Goal: Navigation & Orientation: Find specific page/section

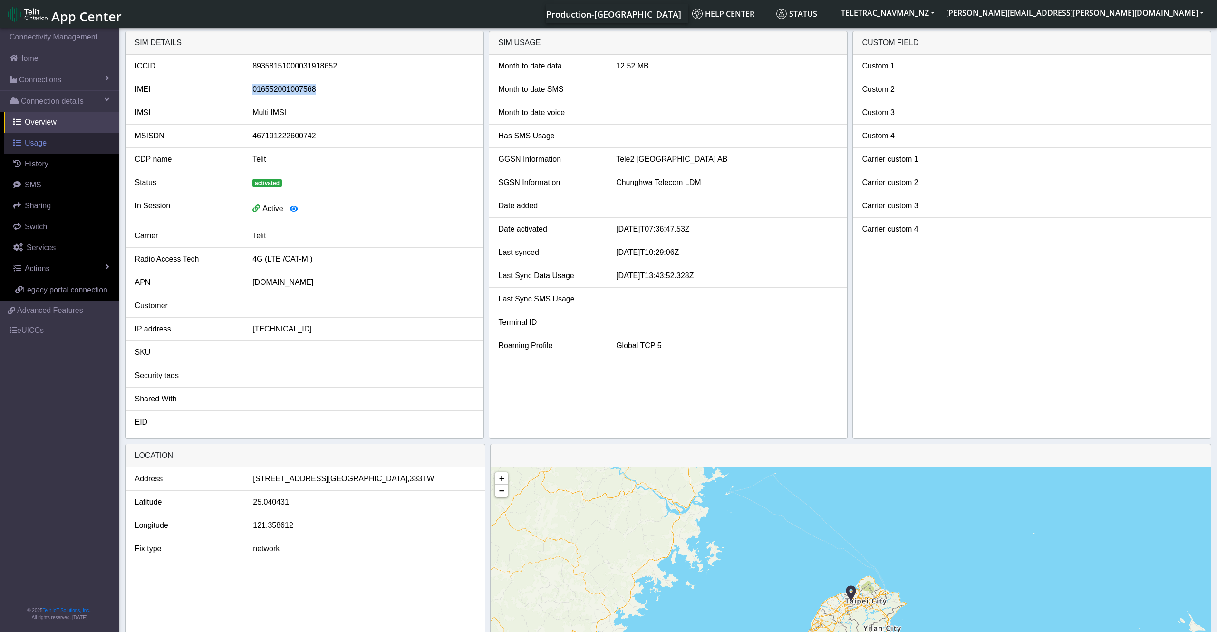
click at [38, 145] on span "Usage" at bounding box center [36, 143] width 22 height 8
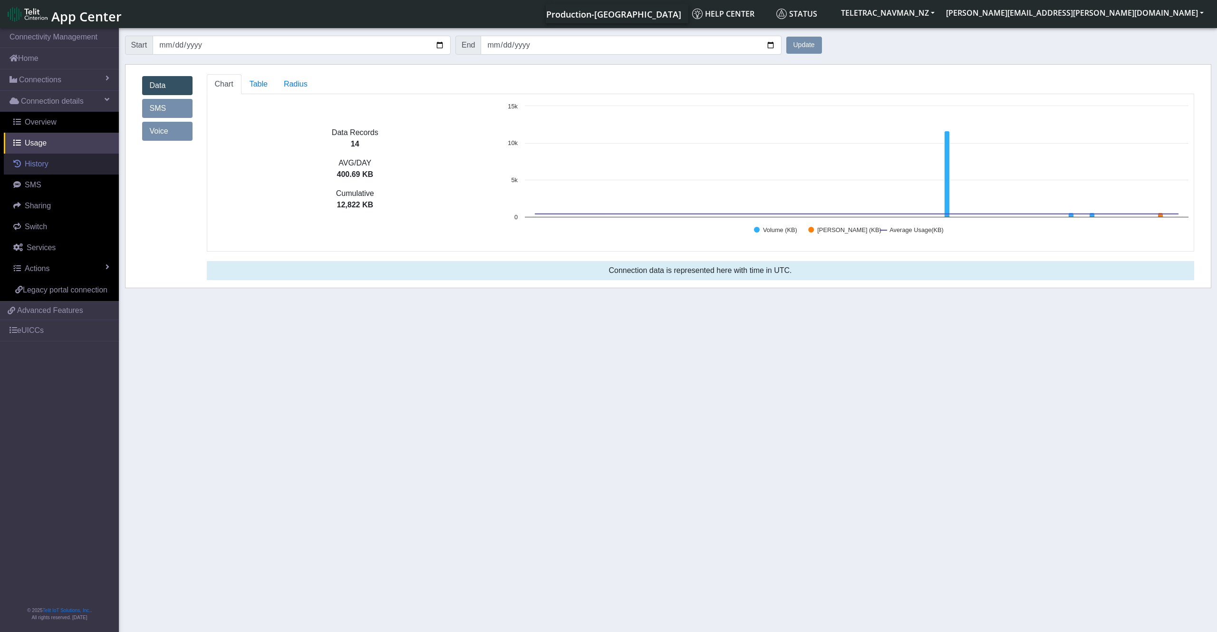
click at [39, 162] on span "History" at bounding box center [37, 164] width 24 height 8
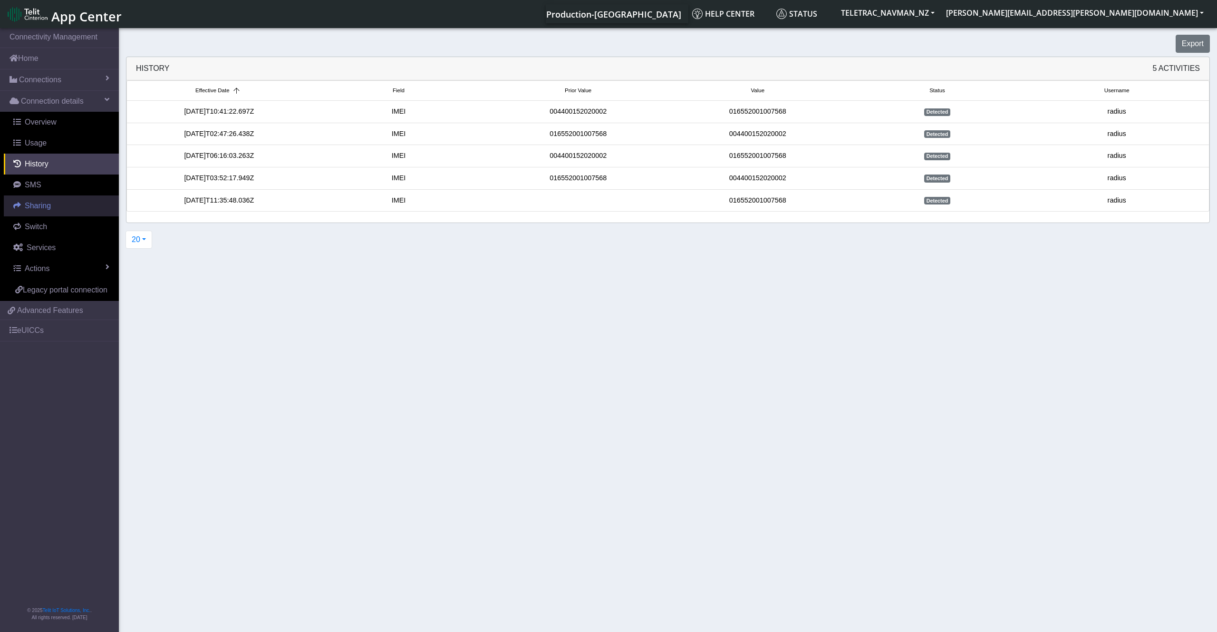
click at [45, 202] on span "Sharing" at bounding box center [38, 205] width 26 height 8
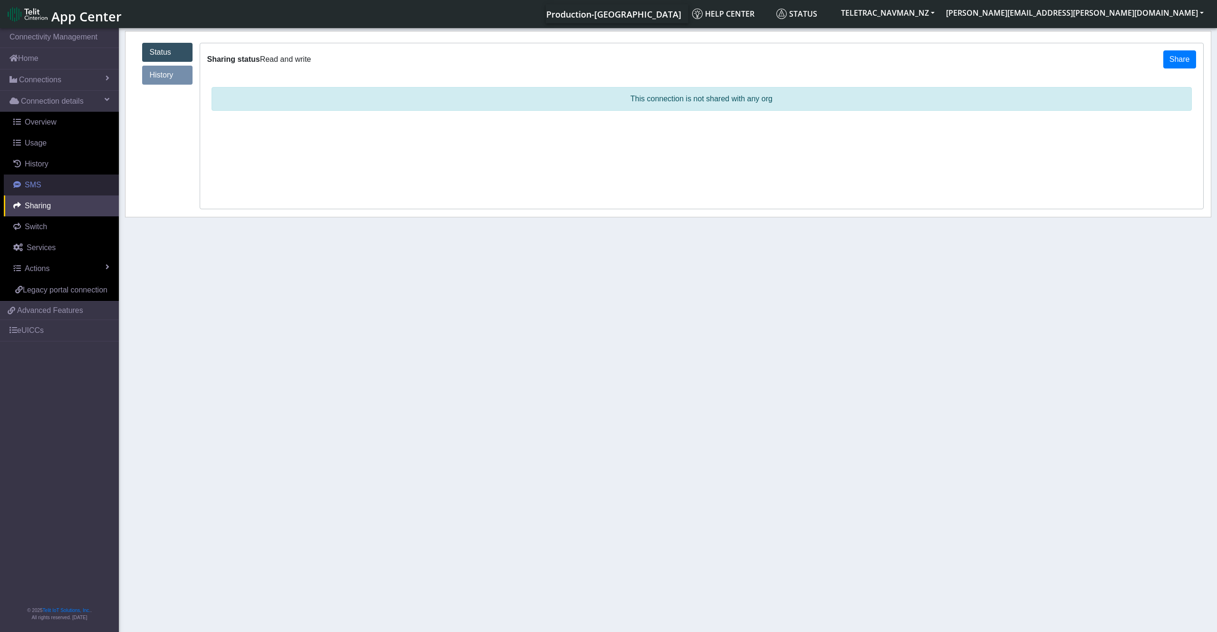
click at [46, 190] on link "SMS" at bounding box center [61, 184] width 115 height 21
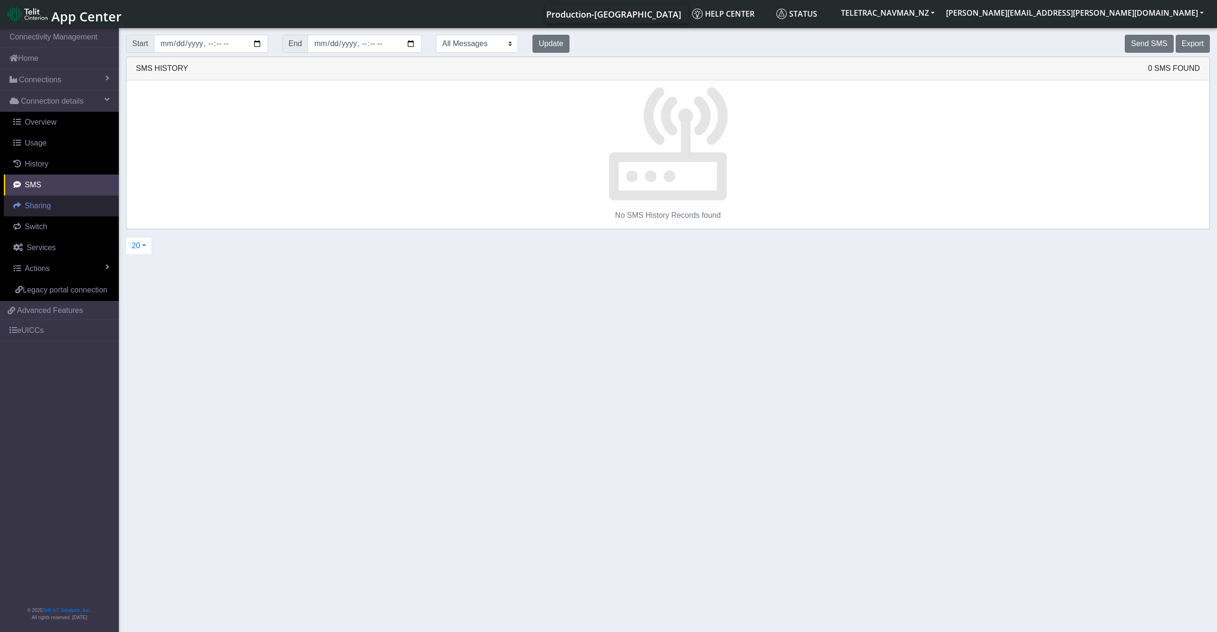
click at [49, 207] on span "Sharing" at bounding box center [38, 205] width 26 height 8
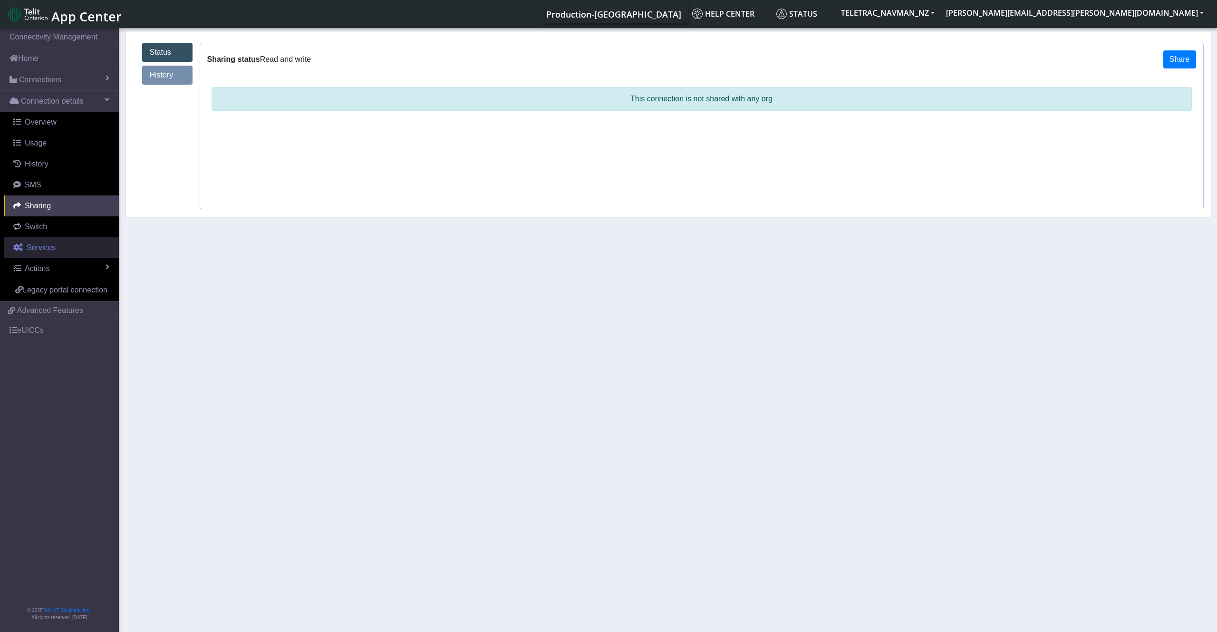
click at [49, 237] on link "Services" at bounding box center [61, 247] width 115 height 21
select select "2: 6"
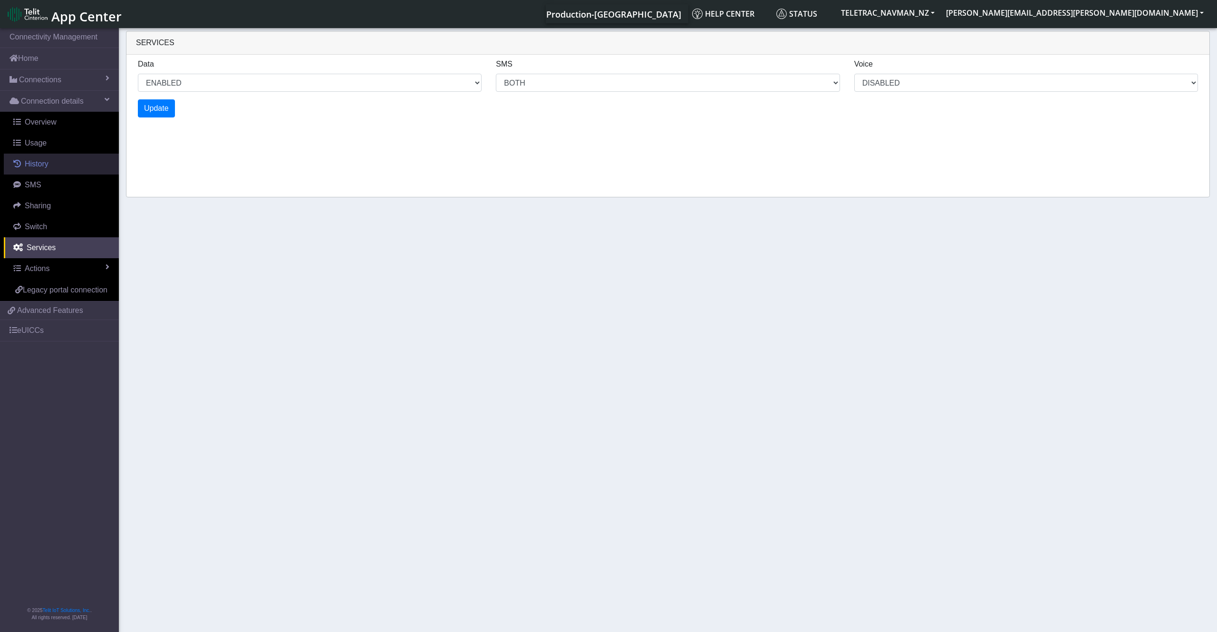
click at [49, 165] on link "History" at bounding box center [61, 163] width 115 height 21
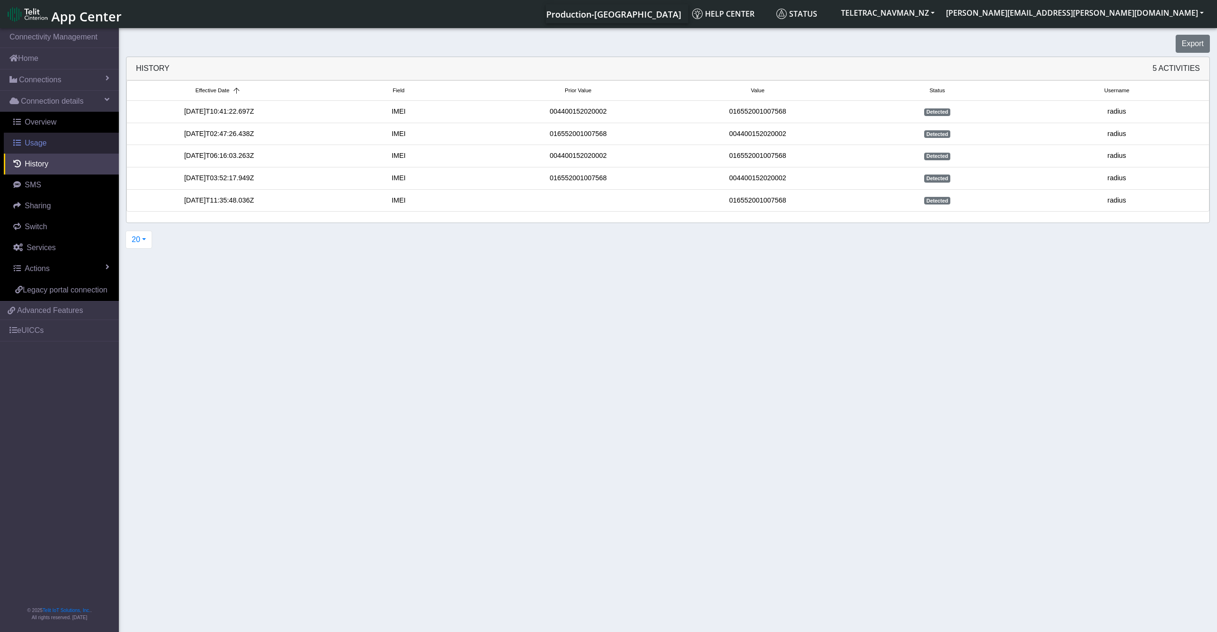
click at [48, 137] on link "Usage" at bounding box center [61, 143] width 115 height 21
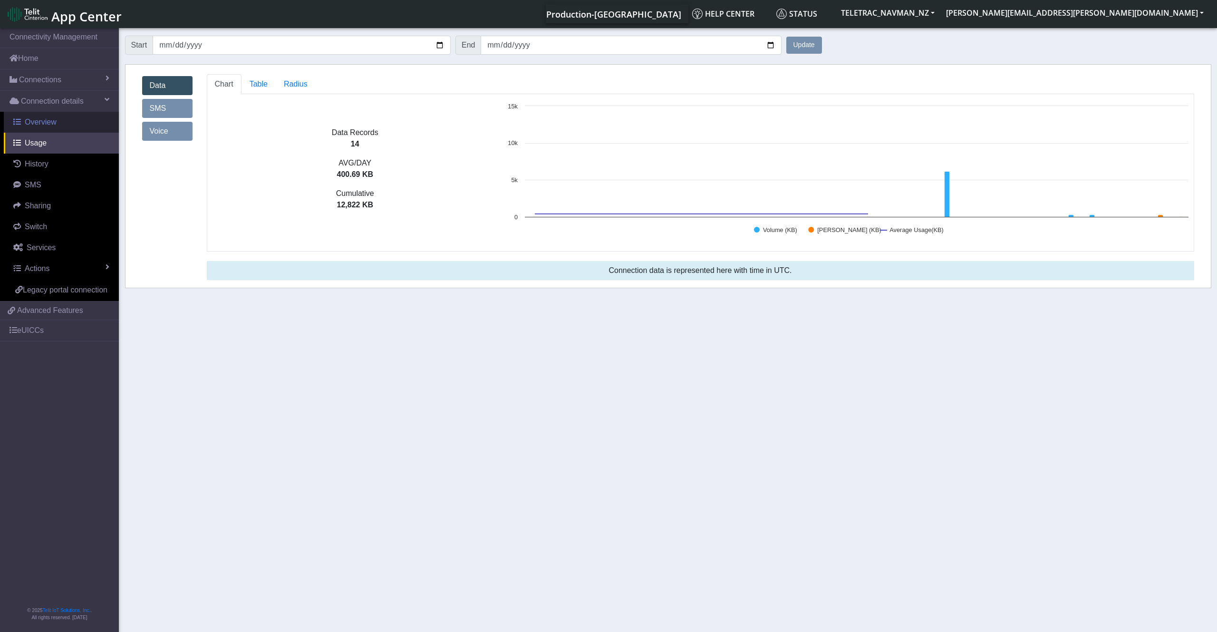
click at [67, 123] on link "Overview" at bounding box center [61, 122] width 115 height 21
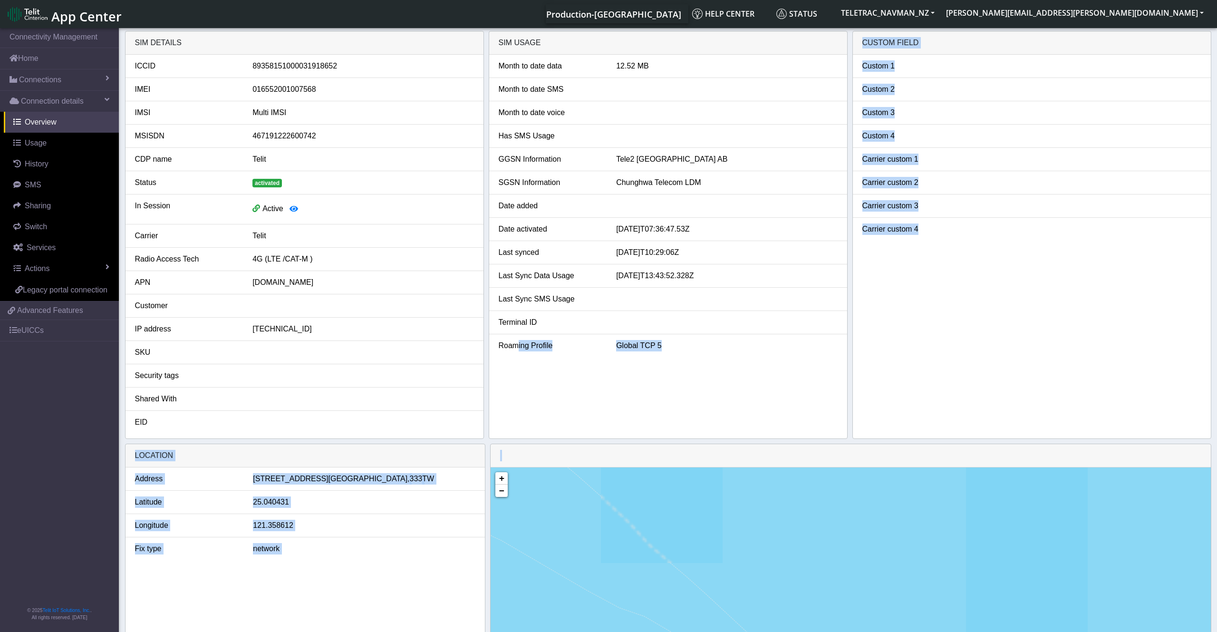
drag, startPoint x: 515, startPoint y: 442, endPoint x: 517, endPoint y: 417, distance: 25.3
click at [517, 417] on section "Connectivity Management Home Connections List Map Connection details Overview U…" at bounding box center [608, 389] width 1217 height 726
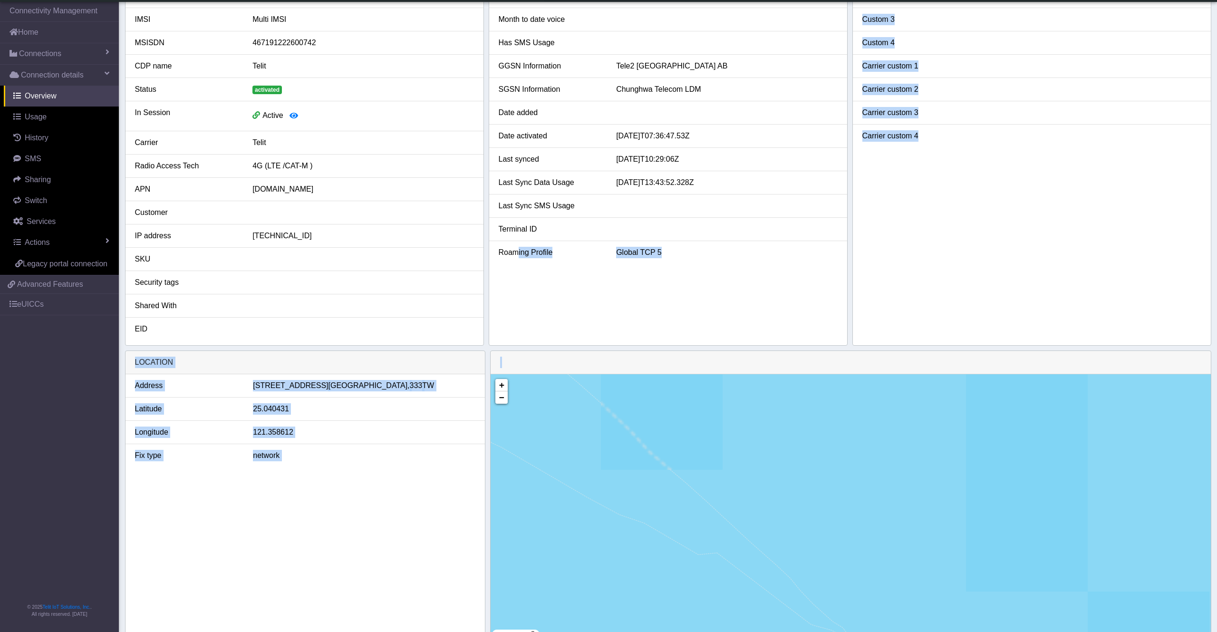
scroll to position [95, 0]
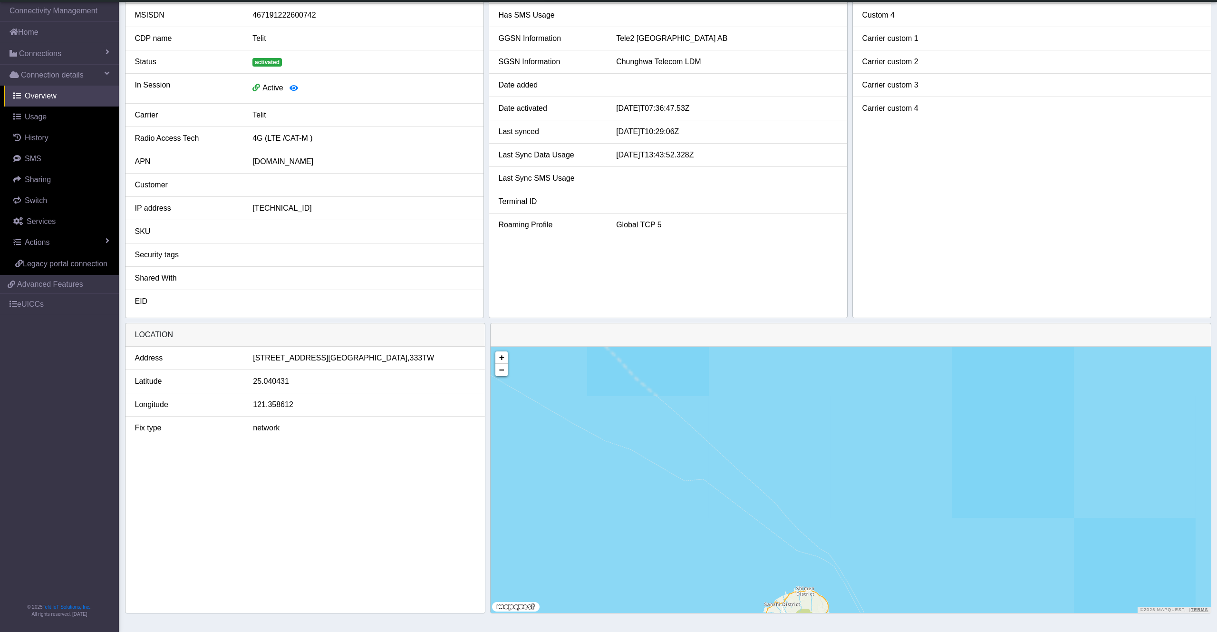
drag, startPoint x: 869, startPoint y: 504, endPoint x: 855, endPoint y: 455, distance: 50.4
click at [855, 455] on div "+ − ©2025 MapQuest, | Terms" at bounding box center [850, 479] width 720 height 266
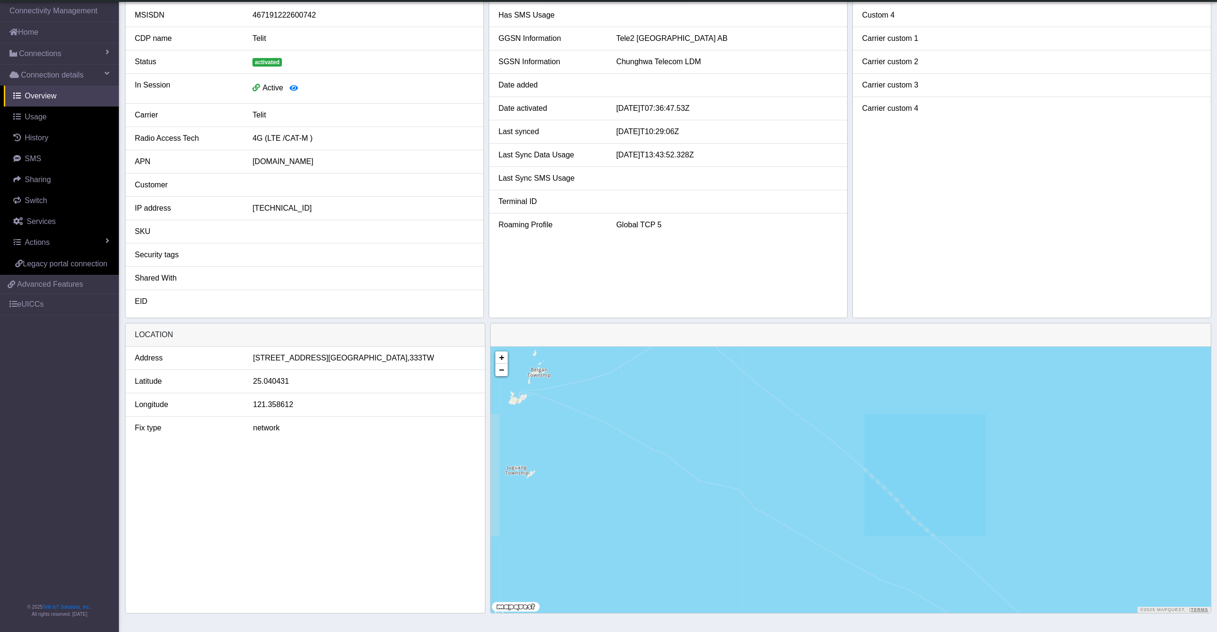
drag, startPoint x: 653, startPoint y: 464, endPoint x: 939, endPoint y: 605, distance: 318.6
click at [939, 605] on div "+ − ©2025 MapQuest, | Terms" at bounding box center [850, 479] width 720 height 266
drag, startPoint x: 749, startPoint y: 473, endPoint x: 786, endPoint y: 479, distance: 37.6
click at [786, 479] on div "+ − ©2025 MapQuest, | Terms" at bounding box center [850, 479] width 720 height 266
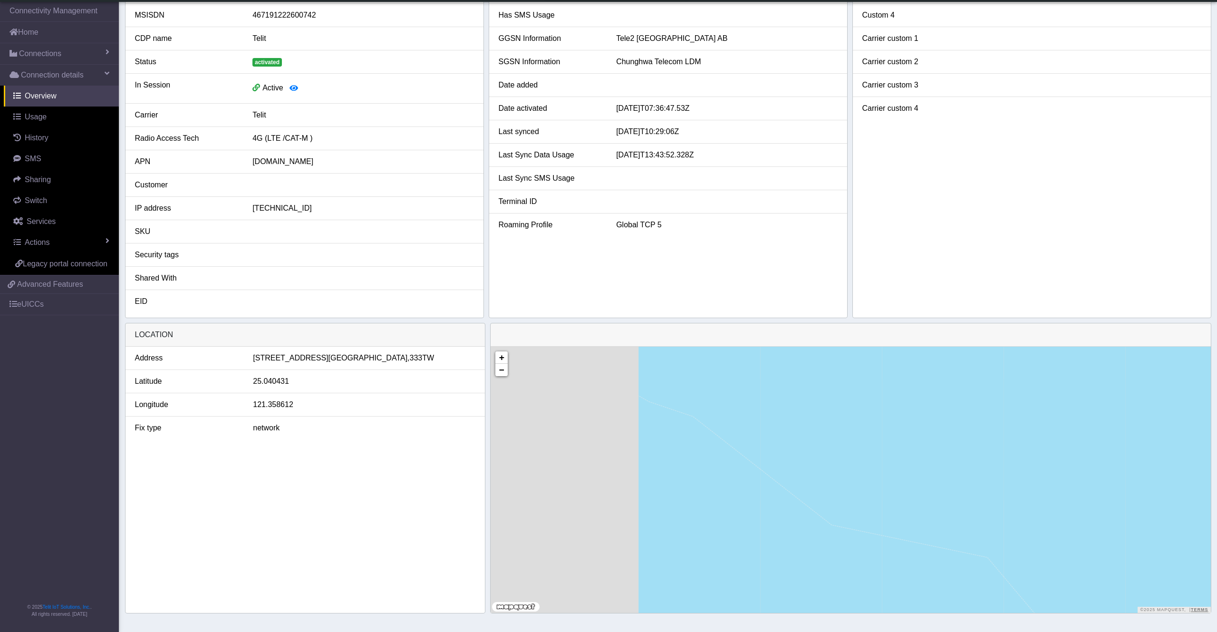
drag, startPoint x: 616, startPoint y: 495, endPoint x: 825, endPoint y: 503, distance: 208.8
click at [825, 503] on div "+ − ©2025 MapQuest, | Terms" at bounding box center [850, 479] width 720 height 266
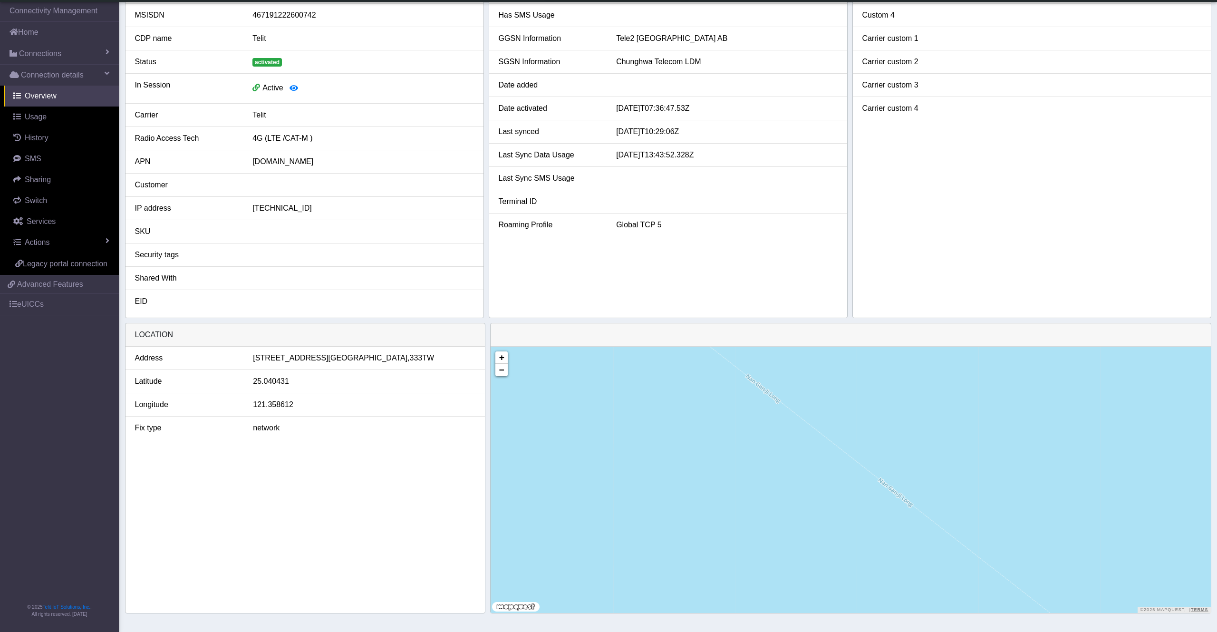
drag, startPoint x: 1044, startPoint y: 400, endPoint x: 899, endPoint y: 591, distance: 239.1
click at [899, 591] on div "+ − ©2025 MapQuest, | Terms" at bounding box center [850, 479] width 720 height 266
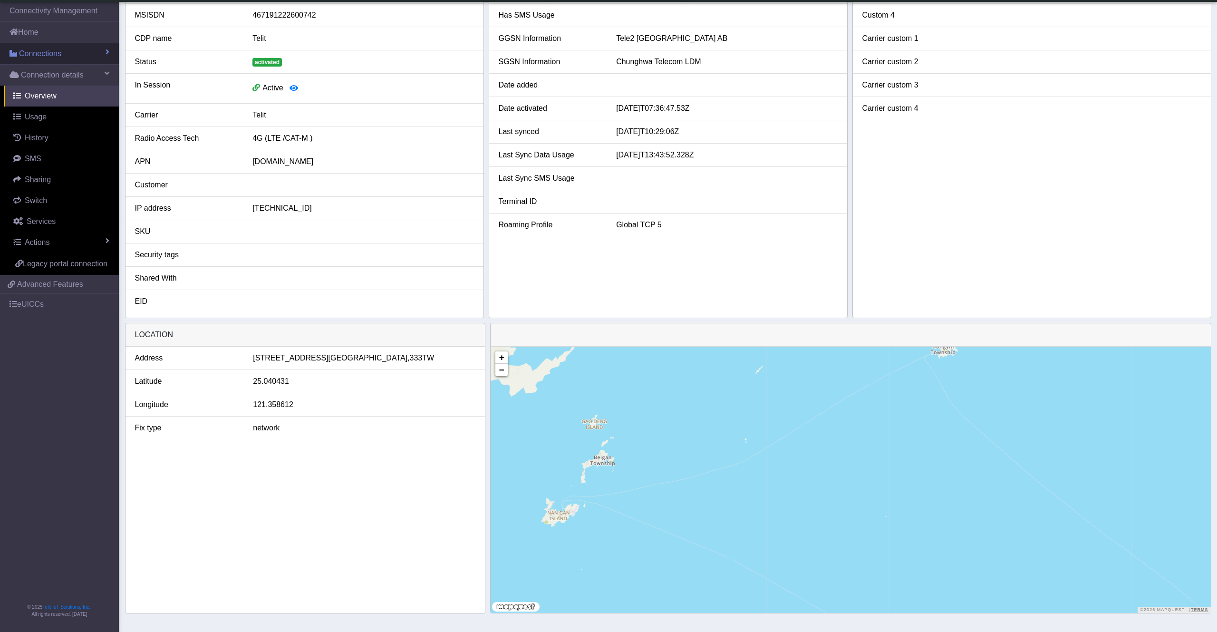
click at [60, 51] on link "Connections" at bounding box center [59, 53] width 119 height 21
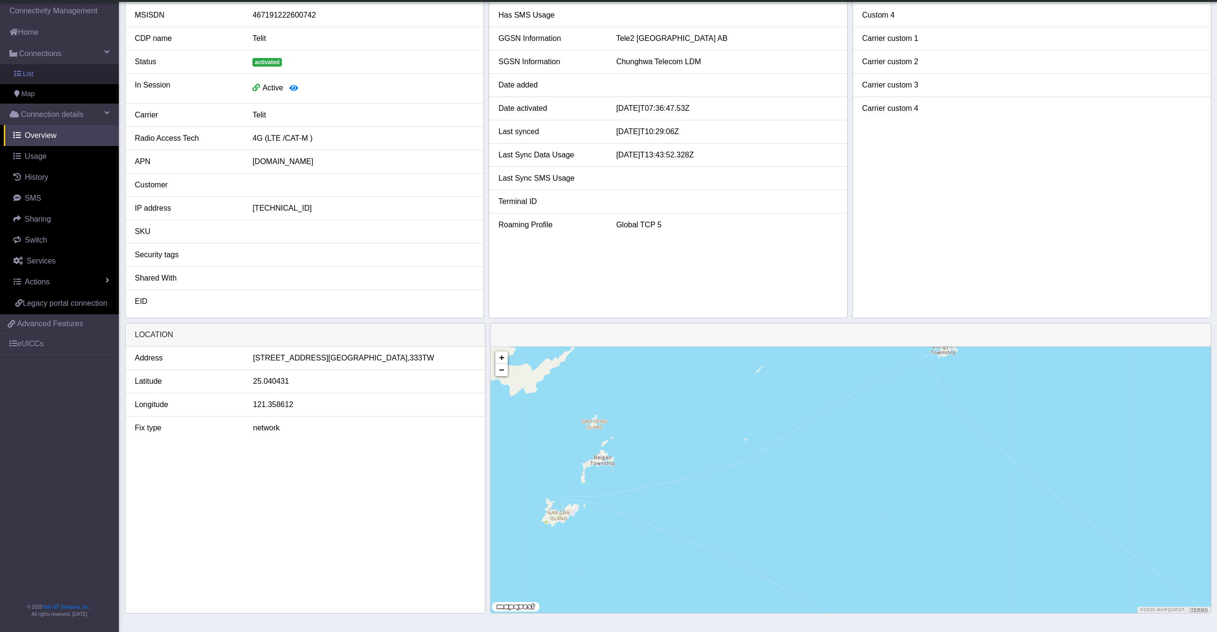
click at [68, 73] on link "List" at bounding box center [59, 74] width 119 height 20
